Goal: Transaction & Acquisition: Purchase product/service

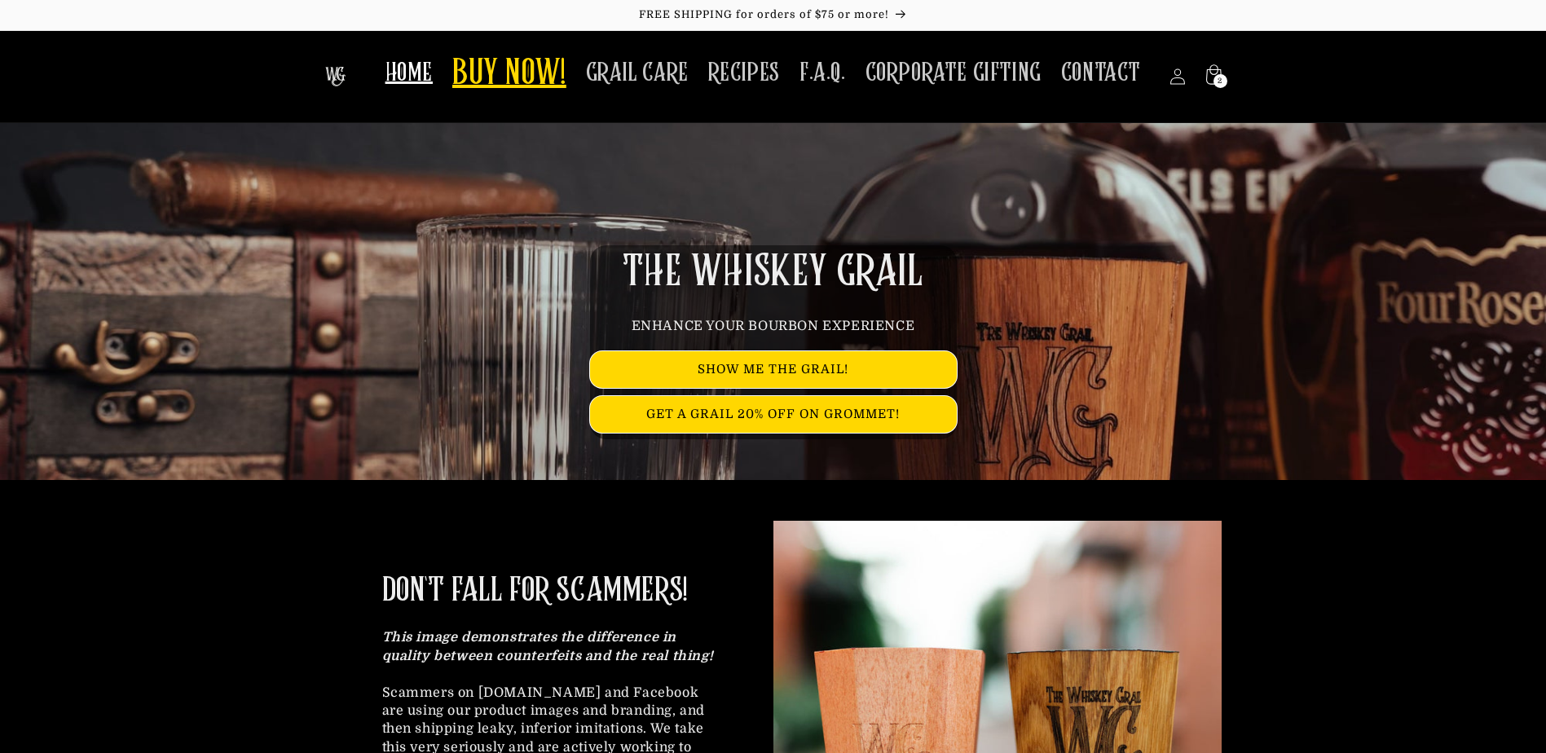
click at [509, 78] on span "BUY NOW!" at bounding box center [509, 74] width 114 height 45
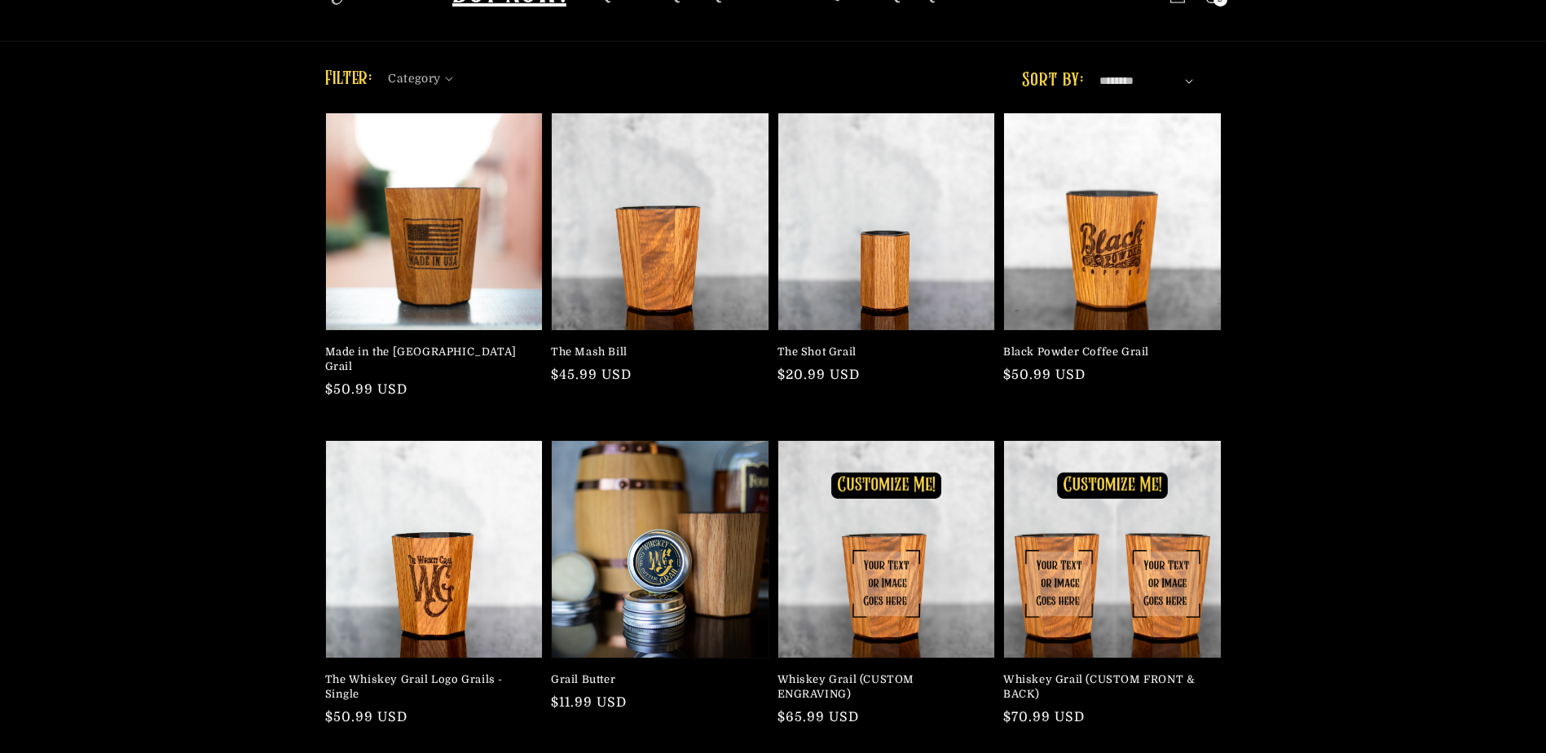
scroll to position [163, 0]
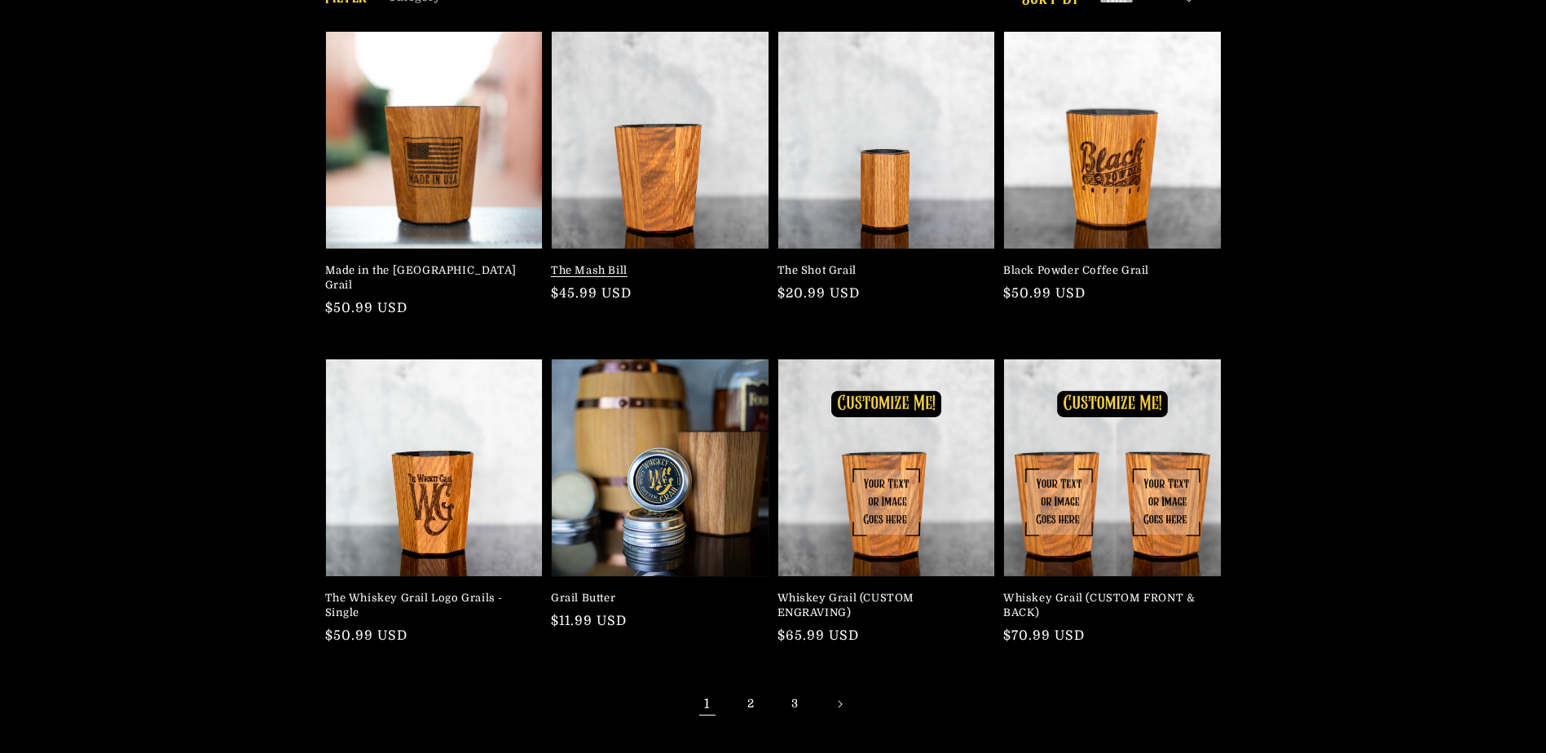
click at [656, 263] on link "The Mash Bill" at bounding box center [655, 270] width 209 height 15
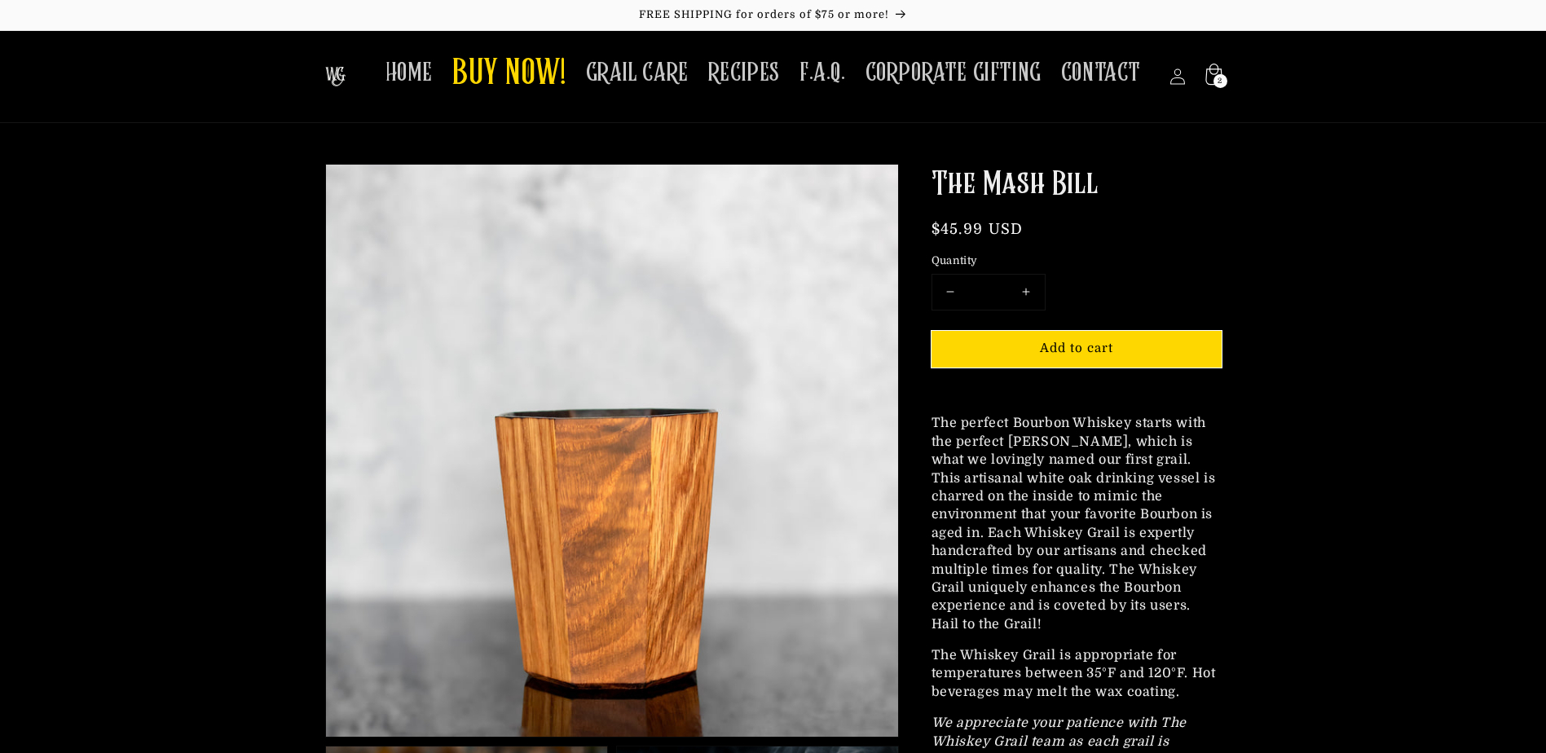
click at [1220, 81] on span "2" at bounding box center [1219, 81] width 5 height 14
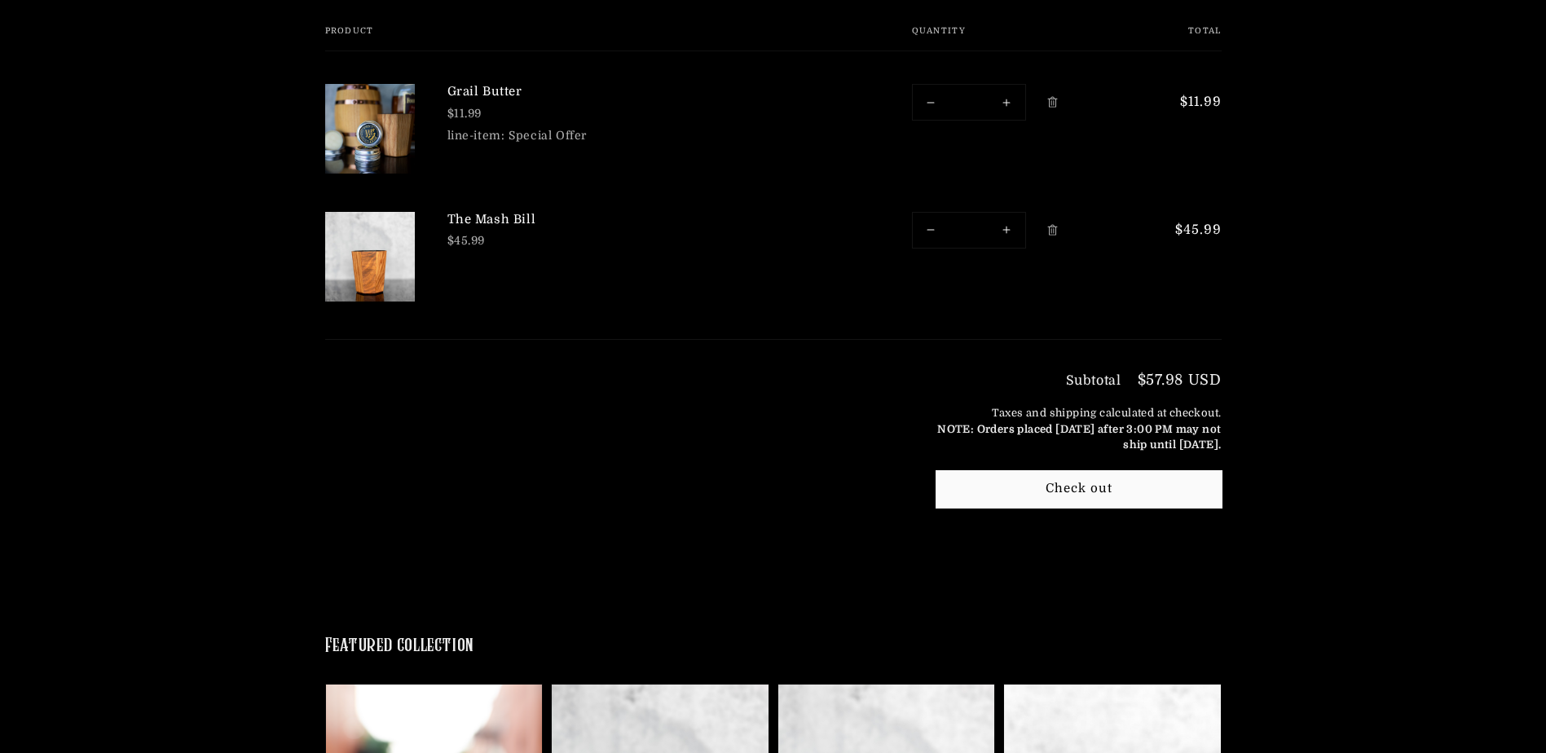
scroll to position [244, 0]
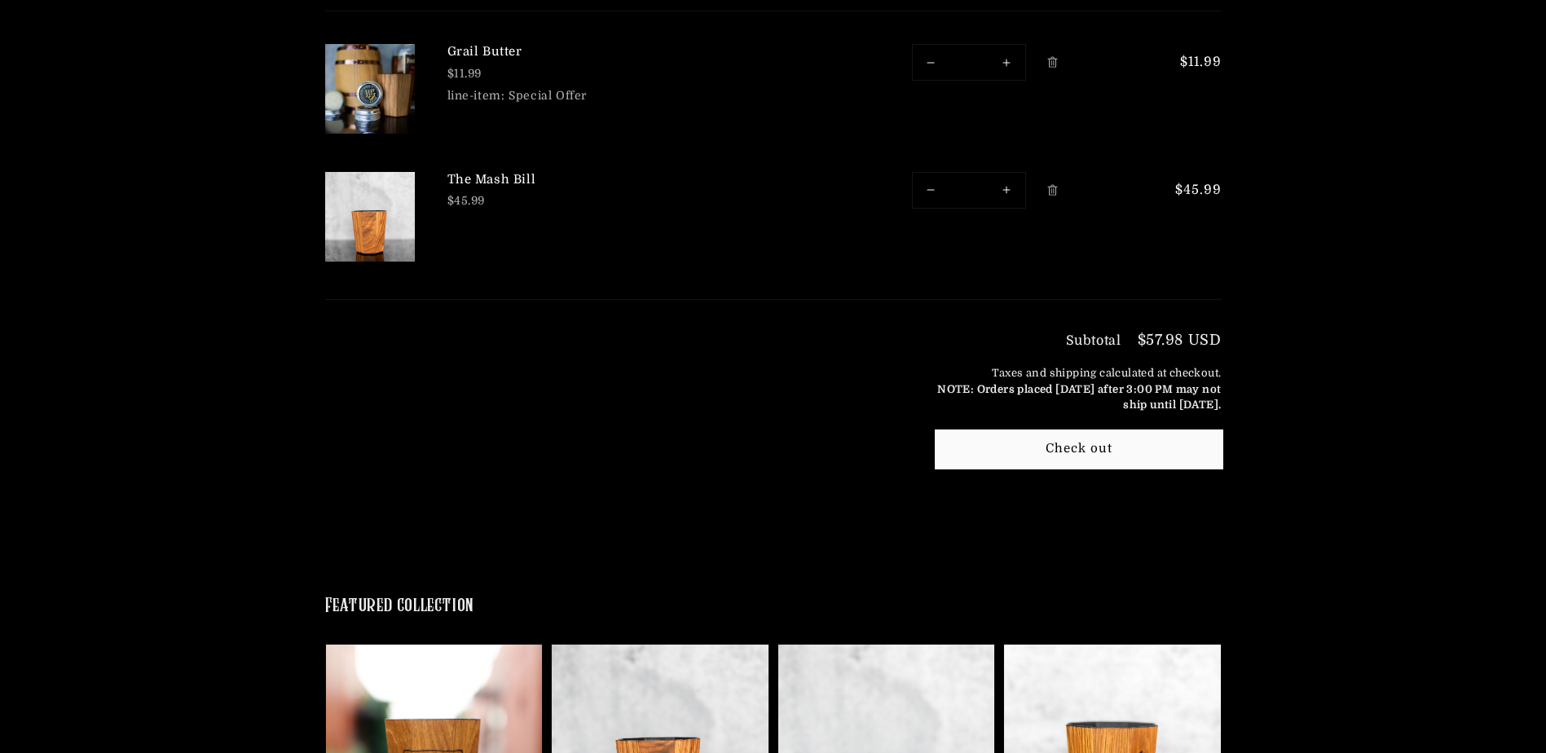
click at [1015, 444] on button "Check out" at bounding box center [1078, 449] width 285 height 37
